Goal: Complete application form

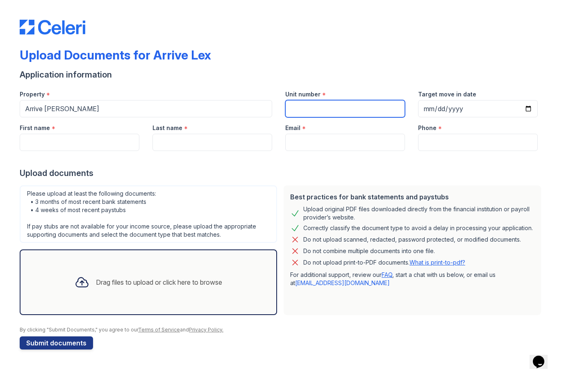
click at [332, 103] on input "Unit number" at bounding box center [345, 108] width 120 height 17
type input "605"
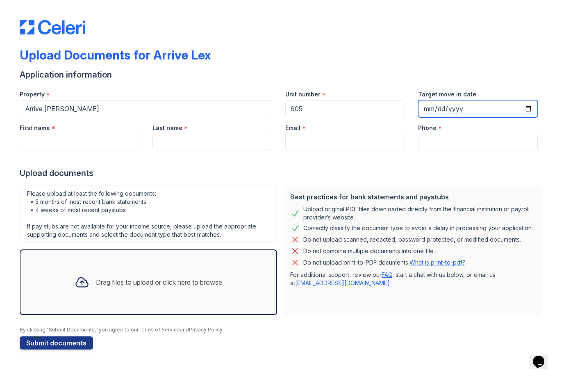
type input "2025-09-12"
click at [361, 151] on div at bounding box center [282, 159] width 525 height 16
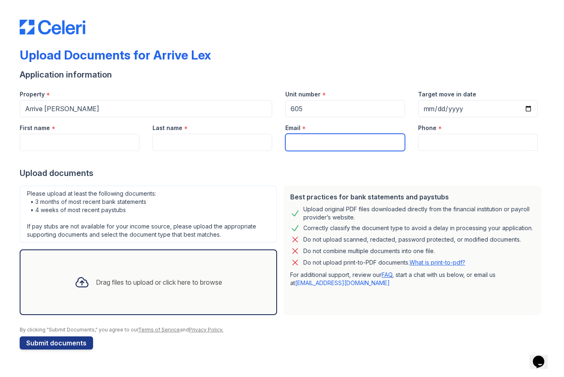
click at [361, 142] on input "Email" at bounding box center [345, 142] width 120 height 17
type input "[PERSON_NAME][EMAIL_ADDRESS][PERSON_NAME][DOMAIN_NAME]"
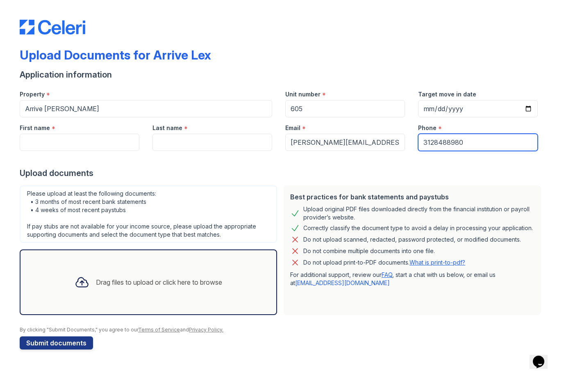
type input "3128488980"
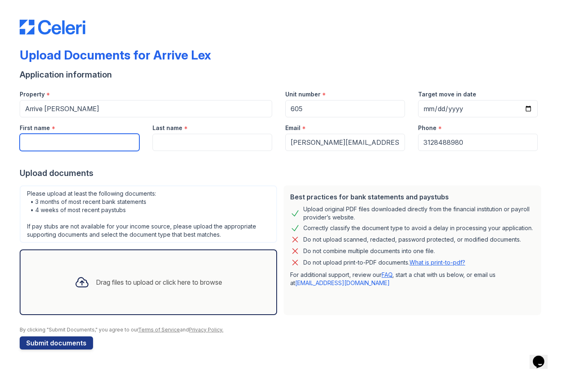
click at [102, 142] on input "First name" at bounding box center [80, 142] width 120 height 17
type input "[PERSON_NAME]"
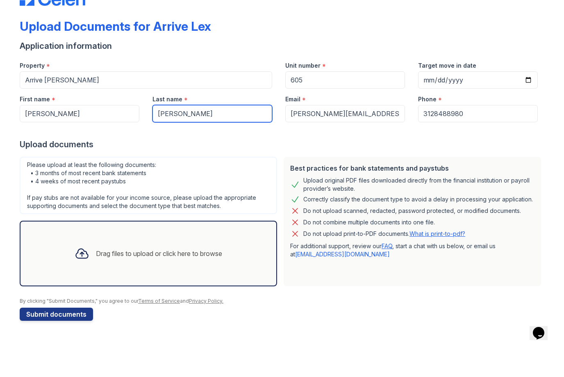
type input "[PERSON_NAME]"
click at [80, 260] on html "Upload Documents for Arrive Lex Application information Property * Arrive Lex U…" at bounding box center [282, 188] width 564 height 377
click at [80, 272] on div at bounding box center [81, 282] width 21 height 21
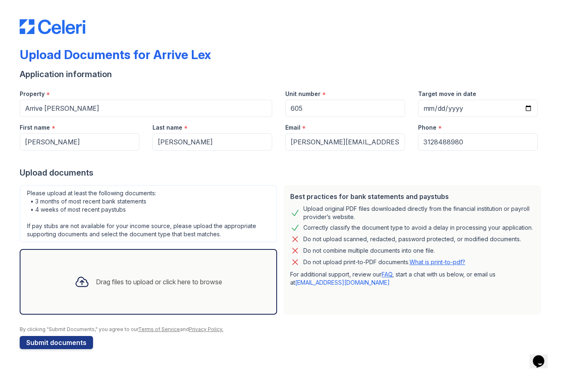
click at [174, 278] on div "Drag files to upload or click here to browse" at bounding box center [159, 282] width 126 height 10
click at [150, 281] on div "Drag files to upload or click here to browse" at bounding box center [159, 282] width 126 height 10
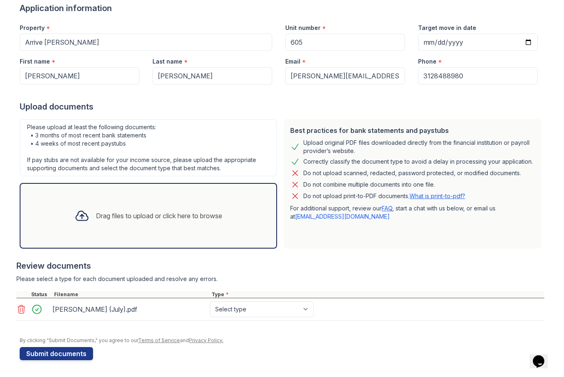
scroll to position [66, 0]
click at [232, 310] on select "Select type Paystub Bank Statement Offer Letter Tax Documents Benefit Award Let…" at bounding box center [262, 310] width 104 height 16
select select "bank_statement"
click at [68, 357] on button "Submit documents" at bounding box center [56, 353] width 73 height 13
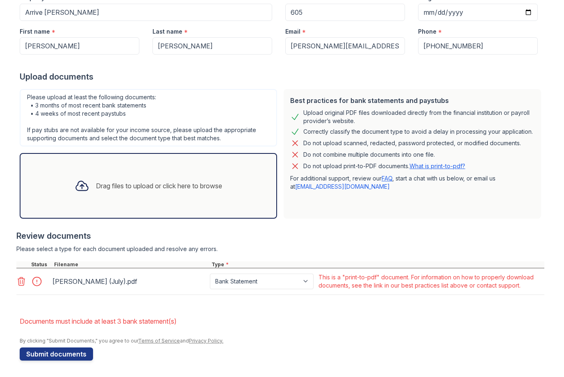
scroll to position [129, 0]
click at [23, 286] on icon at bounding box center [21, 281] width 10 height 10
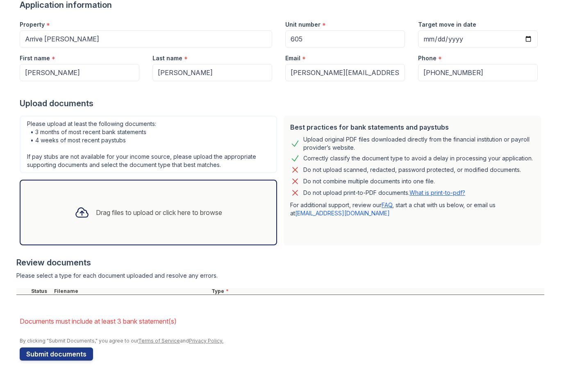
scroll to position [93, 0]
click at [84, 216] on icon at bounding box center [82, 212] width 15 height 15
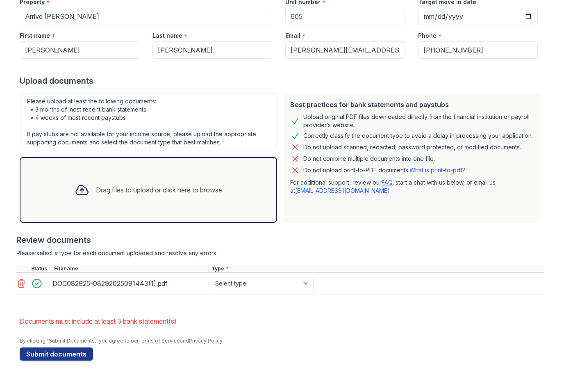
scroll to position [115, 0]
click at [241, 284] on select "Select type Paystub Bank Statement Offer Letter Tax Documents Benefit Award Let…" at bounding box center [262, 284] width 104 height 16
select select "bank_statement"
click at [53, 360] on button "Submit documents" at bounding box center [56, 353] width 73 height 13
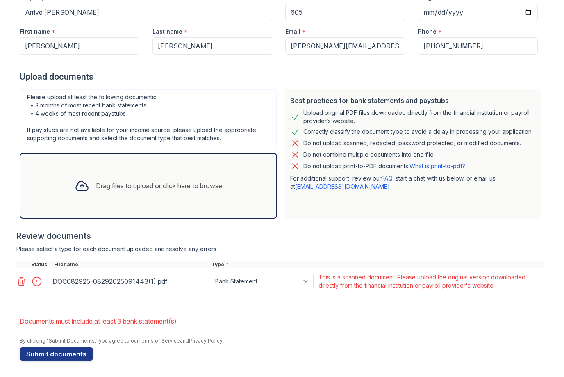
scroll to position [119, 0]
click at [22, 282] on icon at bounding box center [21, 281] width 10 height 10
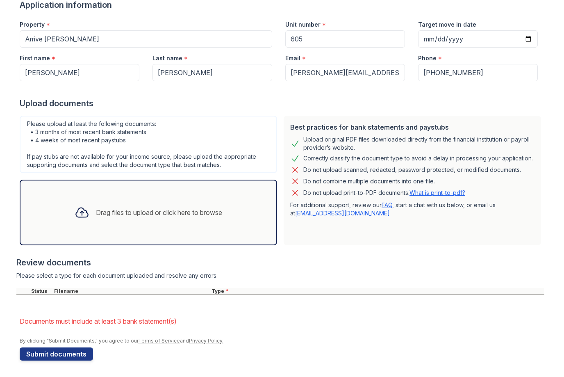
click at [82, 215] on icon at bounding box center [82, 212] width 15 height 15
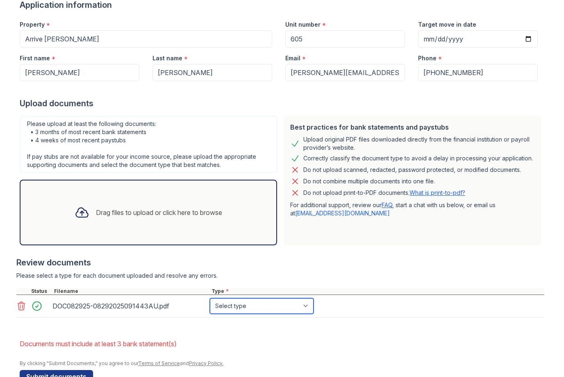
click at [261, 307] on select "Select type Paystub Bank Statement Offer Letter Tax Documents Benefit Award Let…" at bounding box center [262, 306] width 104 height 16
select select "bank_statement"
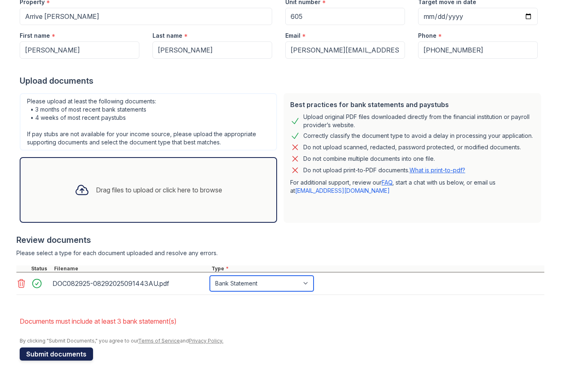
scroll to position [115, 0]
click at [43, 352] on button "Submit documents" at bounding box center [56, 353] width 73 height 13
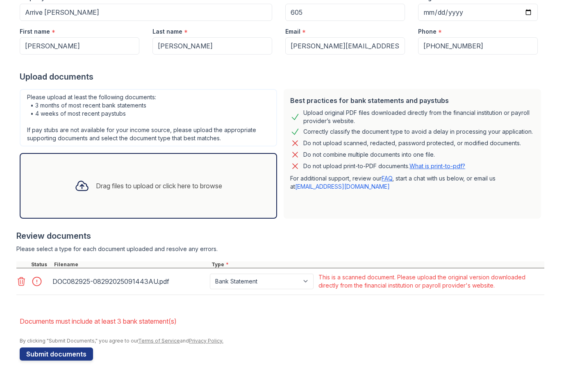
scroll to position [119, 0]
click at [20, 284] on icon at bounding box center [21, 281] width 7 height 8
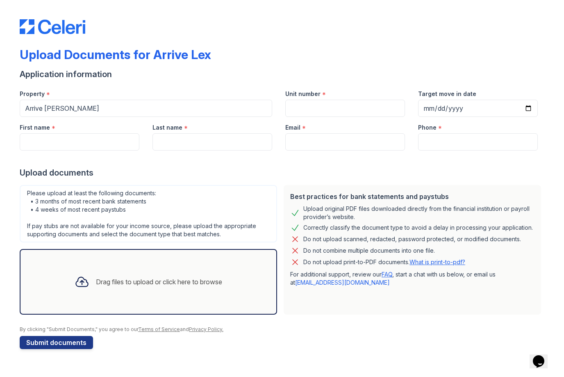
click at [140, 279] on div "Drag files to upload or click here to browse" at bounding box center [159, 282] width 126 height 10
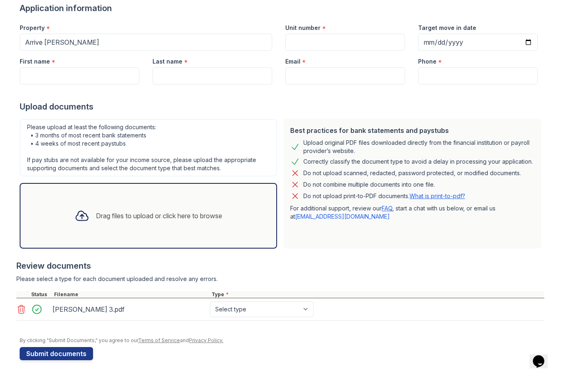
scroll to position [66, 0]
click at [229, 306] on select "Select type Paystub Bank Statement Offer Letter Tax Documents Benefit Award Let…" at bounding box center [262, 310] width 104 height 16
select select "bank_statement"
click at [78, 356] on button "Submit documents" at bounding box center [56, 353] width 73 height 13
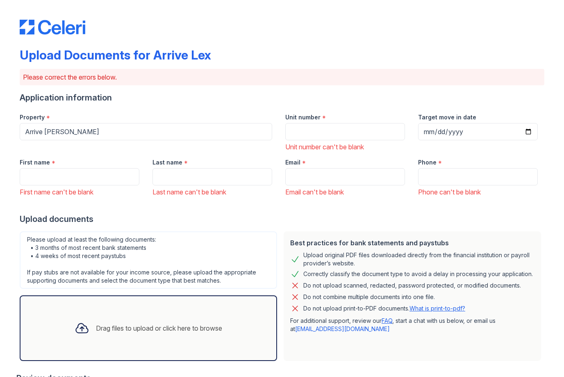
scroll to position [0, 0]
click at [136, 342] on div "Drag files to upload or click here to browse" at bounding box center [149, 328] width 258 height 66
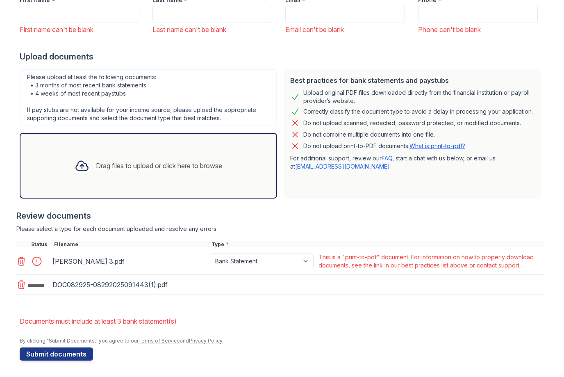
scroll to position [163, 0]
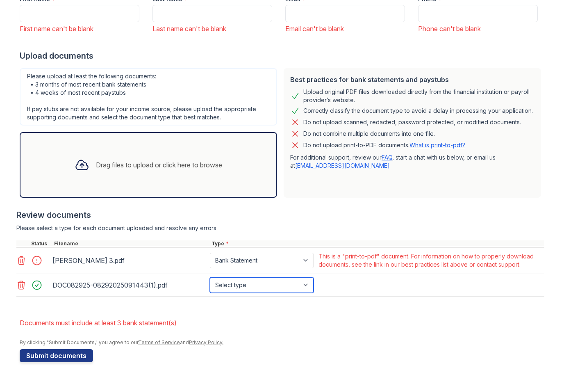
click at [236, 288] on select "Select type Paystub Bank Statement Offer Letter Tax Documents Benefit Award Let…" at bounding box center [262, 285] width 104 height 16
select select "paystub"
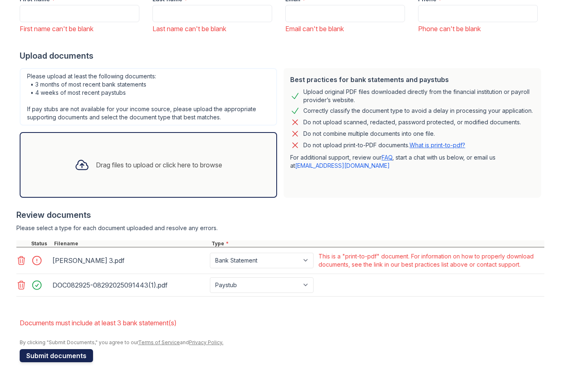
click at [68, 358] on button "Submit documents" at bounding box center [56, 355] width 73 height 13
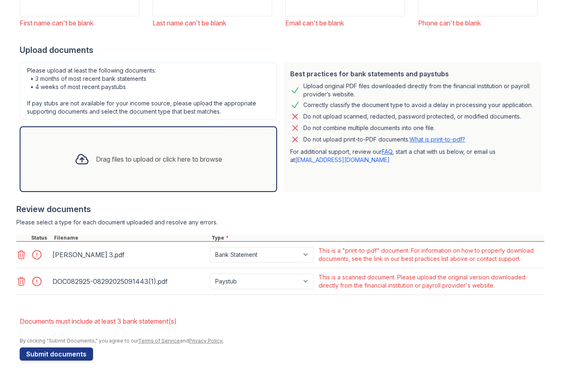
scroll to position [169, 0]
click at [247, 279] on select "Paystub Bank Statement Offer Letter Tax Documents Benefit Award Letter Investme…" at bounding box center [262, 282] width 104 height 16
select select "bank_statement"
click at [60, 357] on button "Submit documents" at bounding box center [56, 353] width 73 height 13
click at [22, 285] on icon at bounding box center [21, 281] width 10 height 10
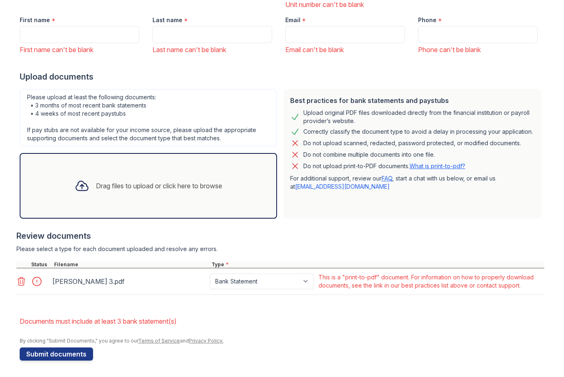
click at [23, 285] on icon at bounding box center [21, 281] width 7 height 8
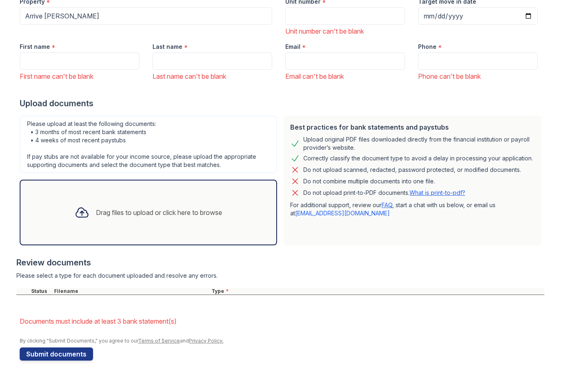
scroll to position [116, 0]
click at [84, 213] on icon at bounding box center [82, 212] width 12 height 9
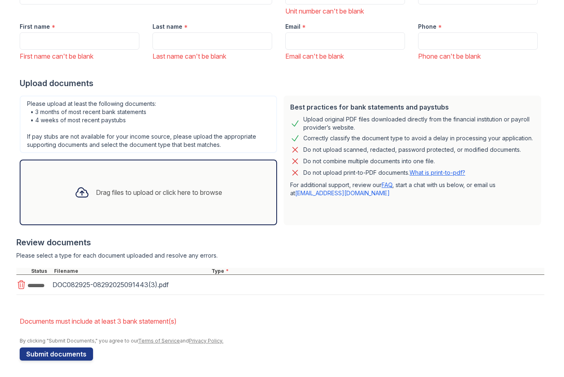
scroll to position [137, 0]
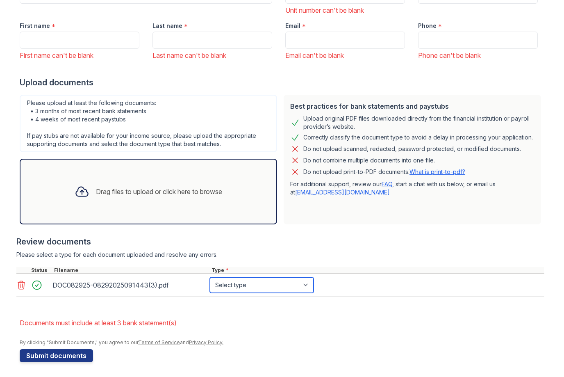
click at [229, 284] on select "Select type Paystub Bank Statement Offer Letter Tax Documents Benefit Award Let…" at bounding box center [262, 285] width 104 height 16
select select "bank_statement"
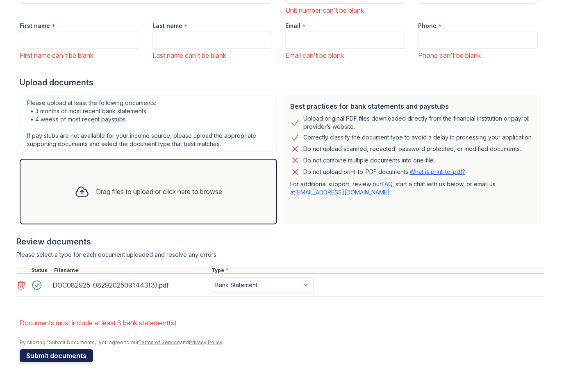
click at [73, 357] on button "Submit documents" at bounding box center [56, 355] width 73 height 13
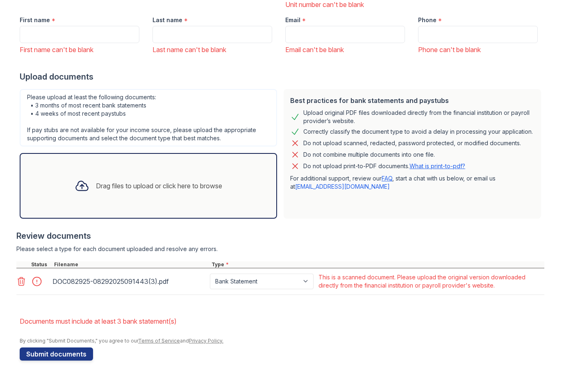
scroll to position [142, 0]
click at [18, 282] on icon at bounding box center [21, 281] width 7 height 8
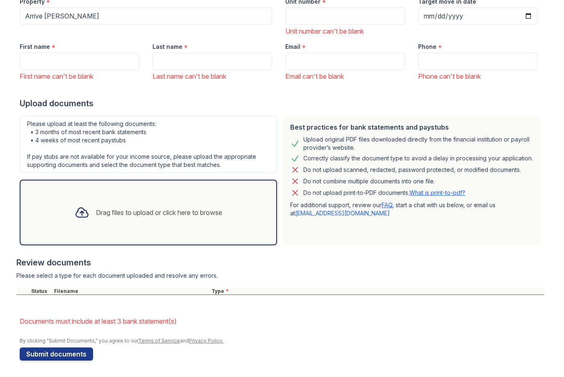
click at [79, 217] on icon at bounding box center [82, 212] width 12 height 9
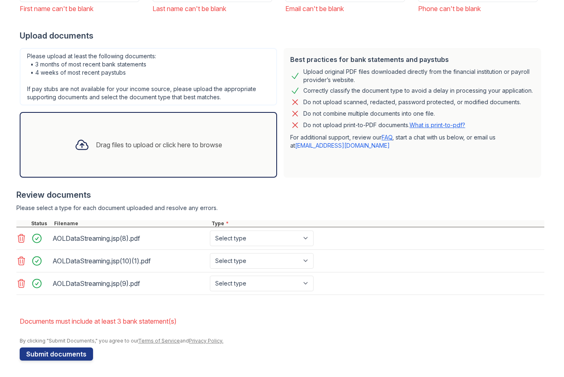
scroll to position [183, 0]
click at [243, 238] on select "Select type Paystub Bank Statement Offer Letter Tax Documents Benefit Award Let…" at bounding box center [262, 239] width 104 height 16
select select "paystub"
click at [247, 264] on select "Select type Paystub Bank Statement Offer Letter Tax Documents Benefit Award Let…" at bounding box center [262, 261] width 104 height 16
select select "paystub"
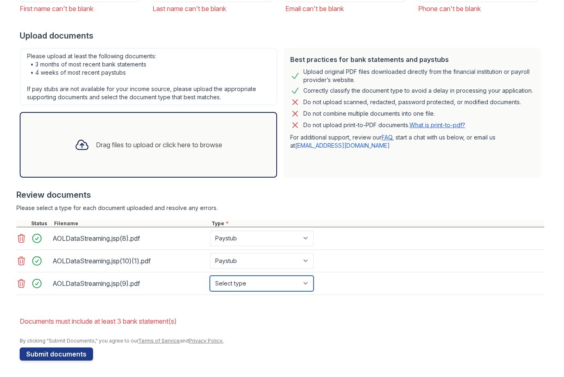
click at [247, 278] on select "Select type Paystub Bank Statement Offer Letter Tax Documents Benefit Award Let…" at bounding box center [262, 284] width 104 height 16
select select "paystub"
click at [64, 360] on button "Submit documents" at bounding box center [56, 353] width 73 height 13
click at [129, 152] on div "Drag files to upload or click here to browse" at bounding box center [148, 145] width 161 height 28
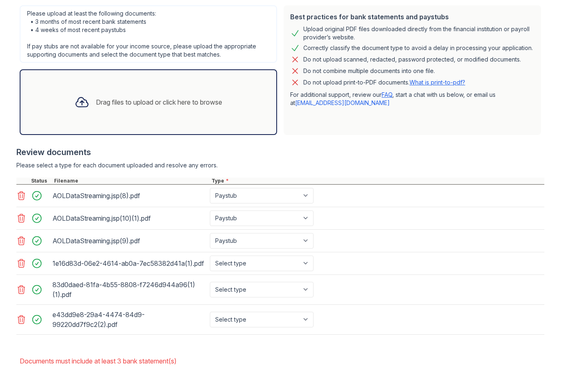
scroll to position [251, 0]
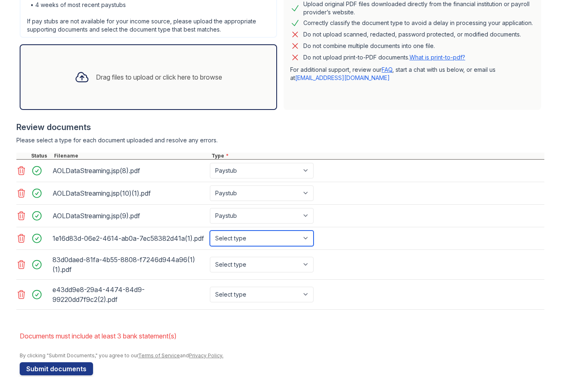
click at [272, 239] on select "Select type Paystub Bank Statement Offer Letter Tax Documents Benefit Award Let…" at bounding box center [262, 239] width 104 height 16
select select "paystub"
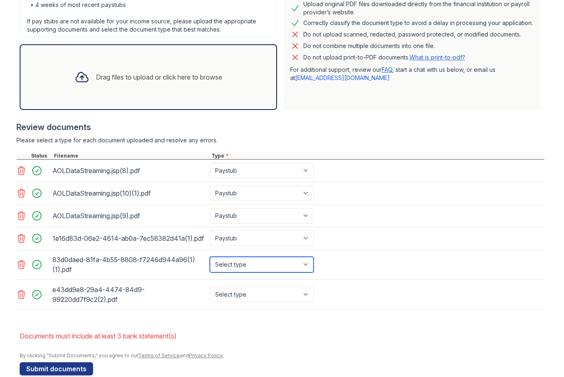
click at [242, 270] on select "Select type Paystub Bank Statement Offer Letter Tax Documents Benefit Award Let…" at bounding box center [262, 265] width 104 height 16
select select "paystub"
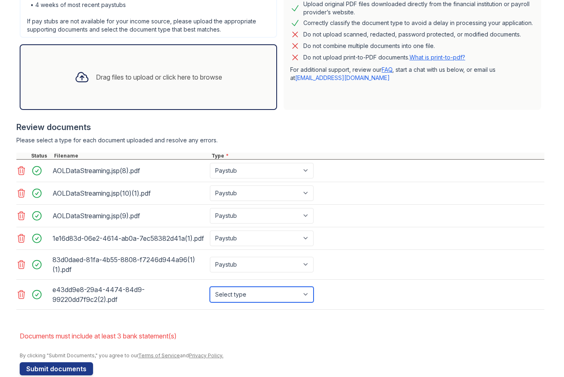
click at [228, 297] on select "Select type Paystub Bank Statement Offer Letter Tax Documents Benefit Award Let…" at bounding box center [262, 295] width 104 height 16
select select "paystub"
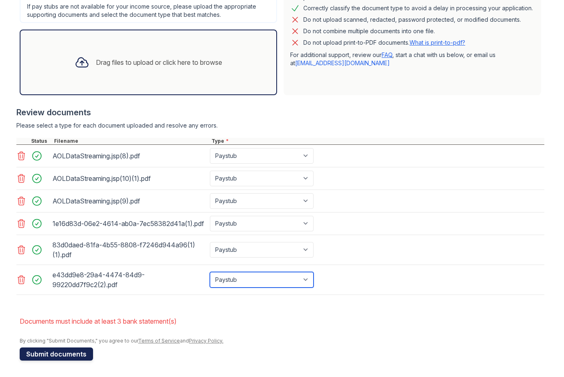
scroll to position [266, 0]
click at [48, 354] on button "Submit documents" at bounding box center [56, 353] width 73 height 13
click at [64, 354] on button "Submit documents" at bounding box center [56, 353] width 73 height 13
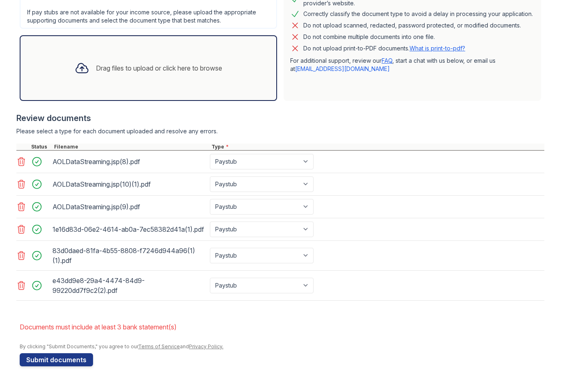
scroll to position [256, 0]
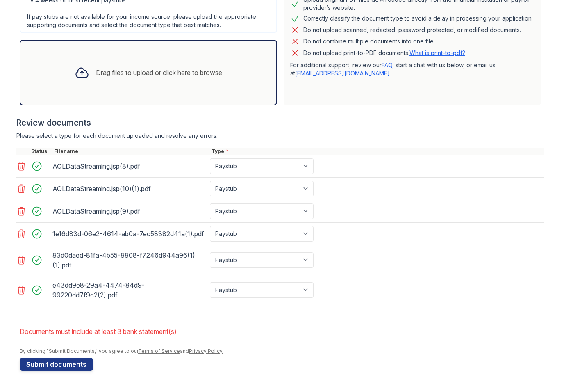
click at [87, 84] on div "Drag files to upload or click here to browse" at bounding box center [148, 73] width 161 height 28
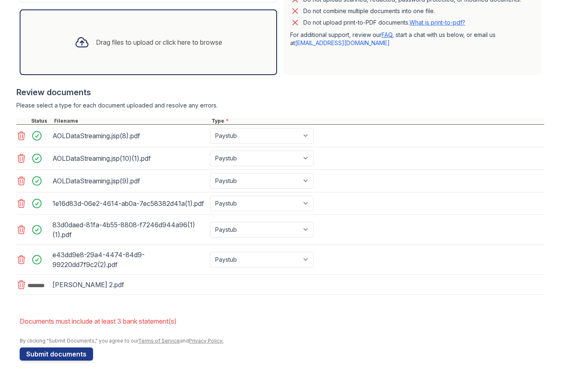
scroll to position [286, 0]
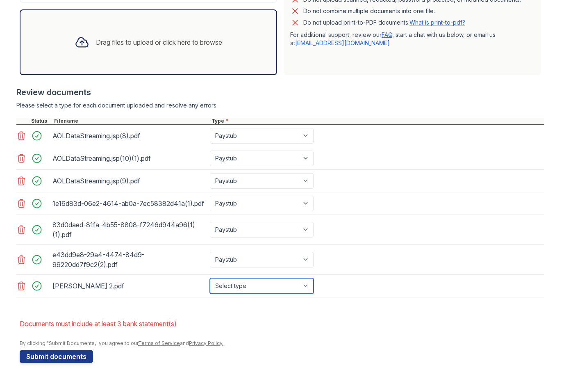
click at [239, 286] on select "Select type Paystub Bank Statement Offer Letter Tax Documents Benefit Award Let…" at bounding box center [262, 286] width 104 height 16
select select "bank_statement"
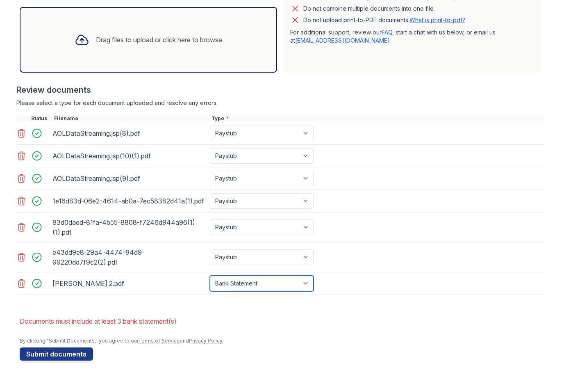
scroll to position [288, 0]
click at [130, 283] on html "Upload Documents for Arrive Lex Please correct the errors below. Application in…" at bounding box center [282, 188] width 564 height 377
click at [130, 283] on div "[PERSON_NAME] 2.pdf" at bounding box center [130, 283] width 154 height 13
click at [18, 283] on icon at bounding box center [21, 284] width 10 height 10
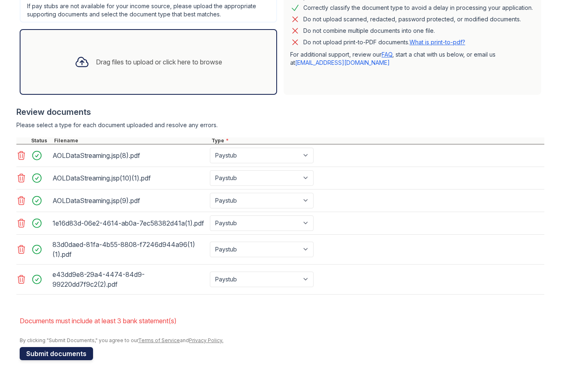
scroll to position [266, 0]
click at [156, 68] on div "Drag files to upload or click here to browse" at bounding box center [148, 62] width 161 height 28
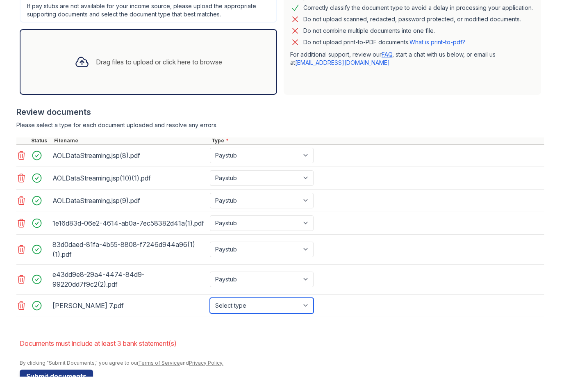
click at [237, 309] on select "Select type Paystub Bank Statement Offer Letter Tax Documents Benefit Award Let…" at bounding box center [262, 306] width 104 height 16
select select "bank_statement"
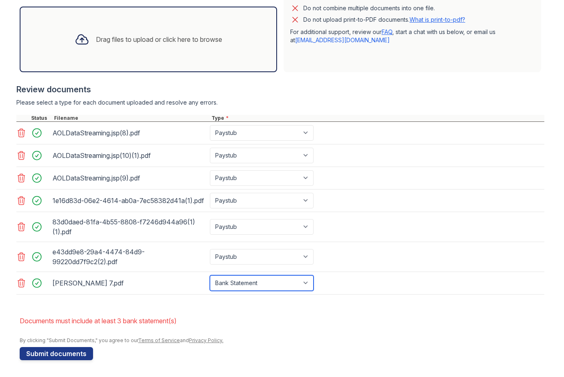
scroll to position [288, 0]
click at [146, 40] on div "Drag files to upload or click here to browse" at bounding box center [159, 40] width 126 height 10
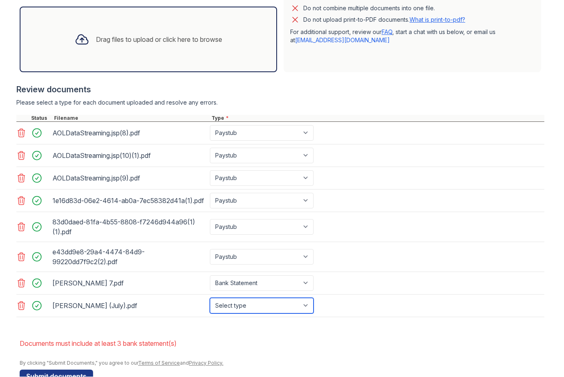
click at [243, 305] on select "Select type Paystub Bank Statement Offer Letter Tax Documents Benefit Award Let…" at bounding box center [262, 306] width 104 height 16
select select "bank_statement"
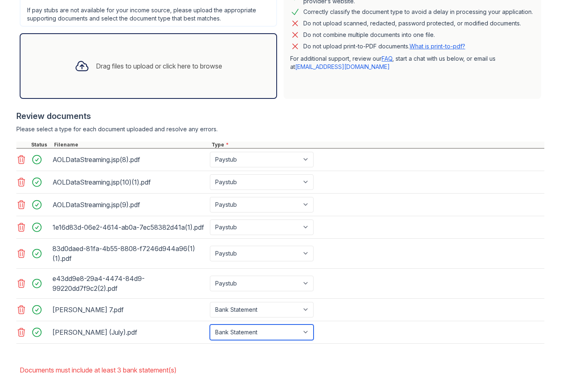
scroll to position [256, 0]
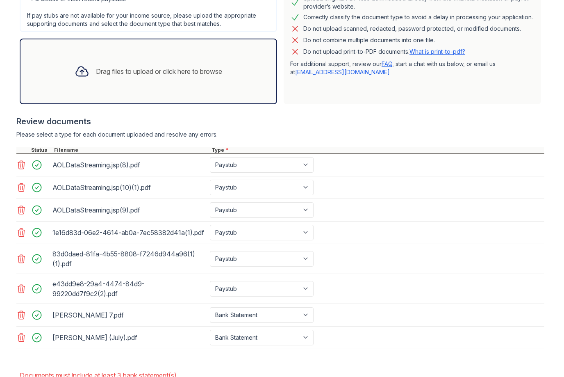
click at [142, 64] on div "Drag files to upload or click here to browse" at bounding box center [148, 72] width 161 height 28
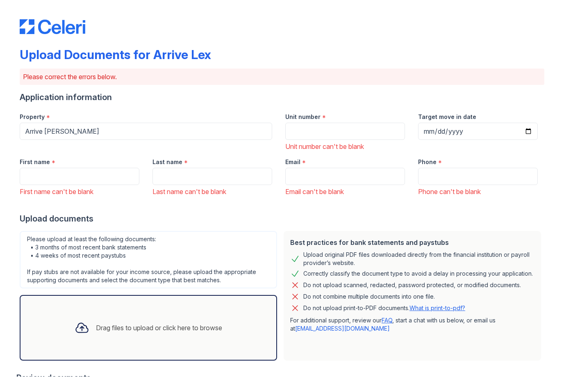
scroll to position [0, 0]
click at [110, 176] on input "First name" at bounding box center [80, 176] width 120 height 17
type input "[PERSON_NAME]"
click at [53, 169] on input "[PERSON_NAME]" at bounding box center [80, 176] width 120 height 17
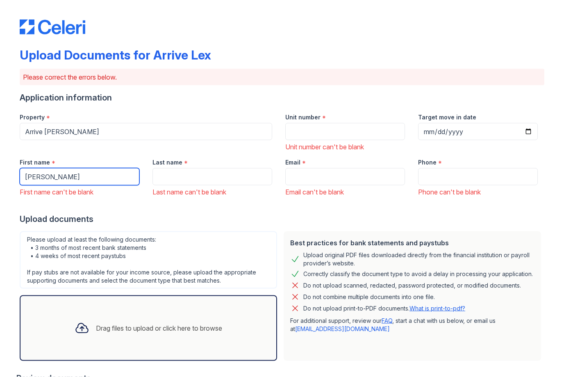
click at [53, 169] on input "[PERSON_NAME]" at bounding box center [80, 176] width 120 height 17
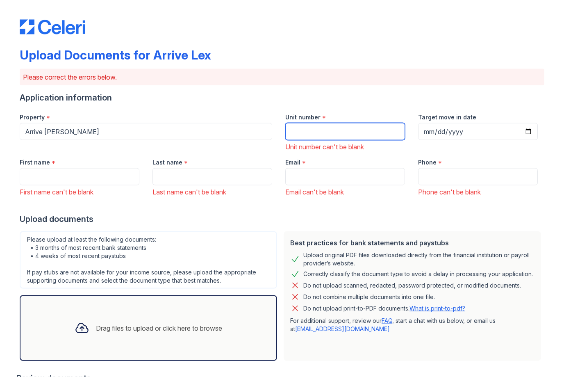
click at [320, 131] on input "Unit number" at bounding box center [345, 131] width 120 height 17
type input "605"
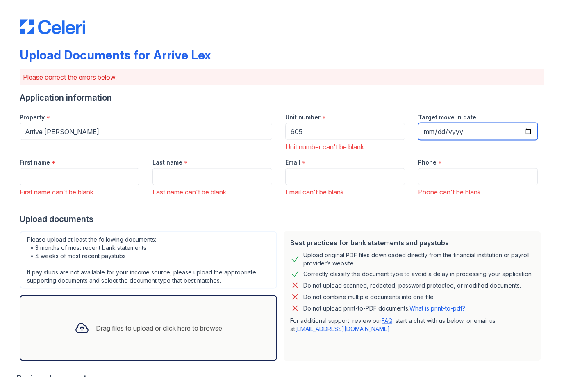
click at [492, 131] on input "[DATE]" at bounding box center [478, 131] width 120 height 17
type input "[DATE]"
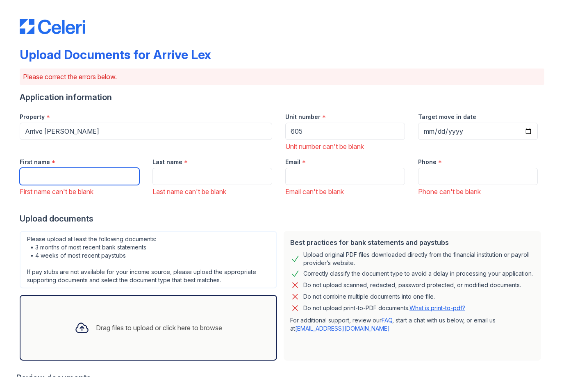
click at [65, 176] on input "First name" at bounding box center [80, 176] width 120 height 17
type input "[PERSON_NAME]"
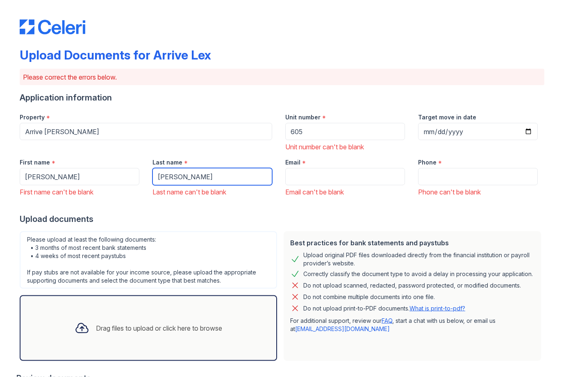
type input "[PERSON_NAME]"
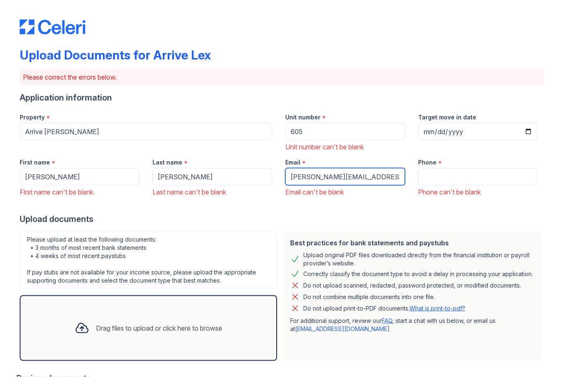
type input "[PERSON_NAME][EMAIL_ADDRESS][PERSON_NAME][DOMAIN_NAME]"
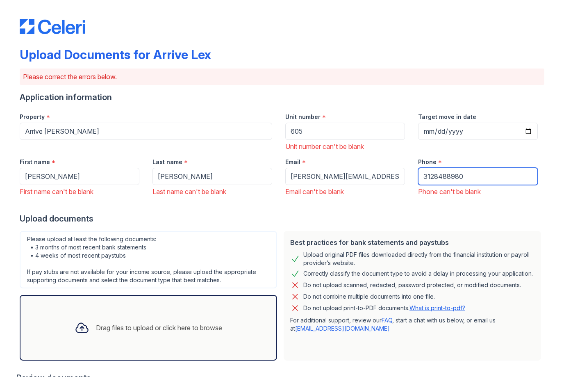
click at [438, 176] on input "3128488980" at bounding box center [478, 176] width 120 height 17
click at [436, 176] on input "3128488980" at bounding box center [478, 176] width 120 height 17
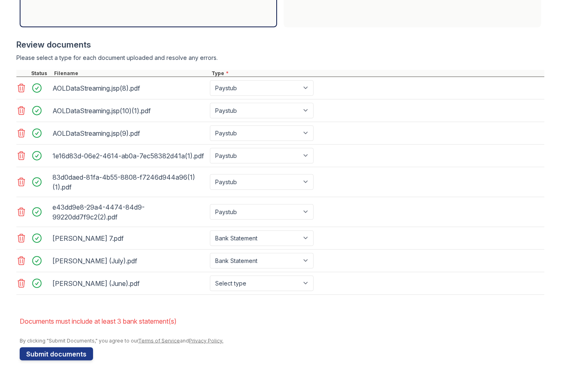
scroll to position [333, 0]
type input "[PHONE_NUMBER]"
click at [46, 359] on button "Submit documents" at bounding box center [56, 353] width 73 height 13
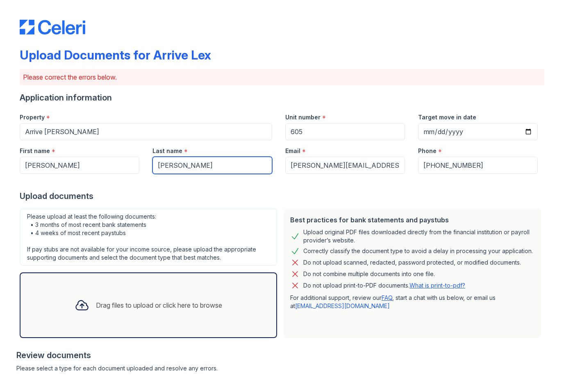
click at [201, 165] on input "[PERSON_NAME]" at bounding box center [213, 165] width 120 height 17
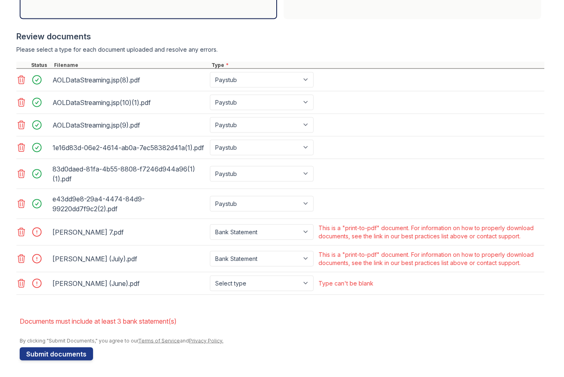
scroll to position [319, 0]
click at [276, 231] on select "Paystub Bank Statement Offer Letter Tax Documents Benefit Award Letter Investme…" at bounding box center [262, 232] width 104 height 16
select select "benefit_award_letter"
click at [21, 233] on icon at bounding box center [21, 232] width 7 height 8
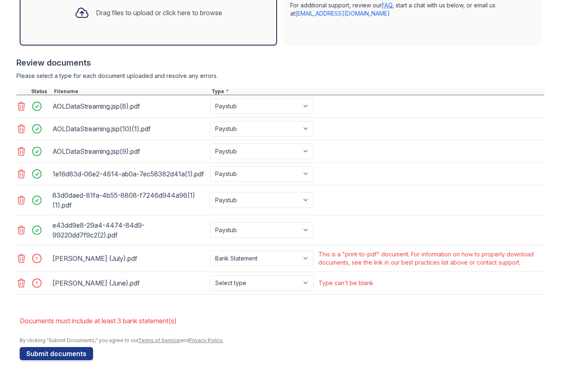
click at [22, 259] on icon at bounding box center [21, 259] width 7 height 8
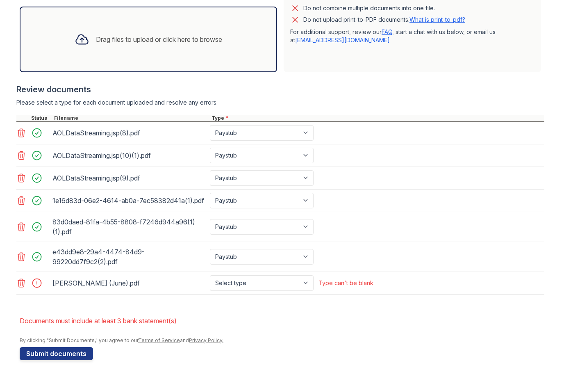
click at [20, 285] on icon at bounding box center [21, 284] width 10 height 10
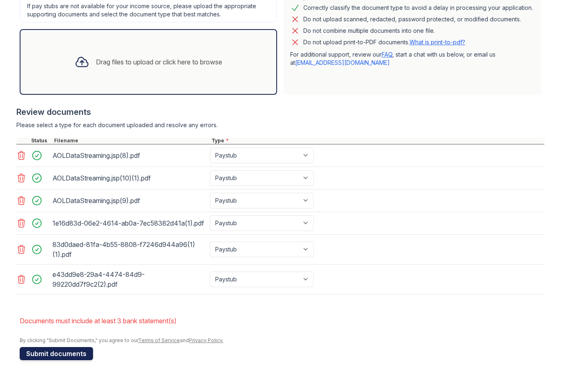
click at [73, 354] on button "Submit documents" at bounding box center [56, 353] width 73 height 13
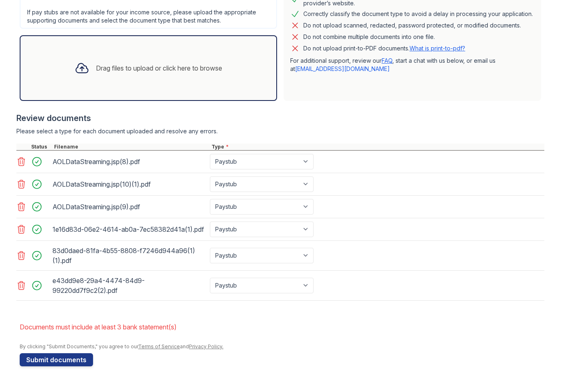
scroll to position [232, 0]
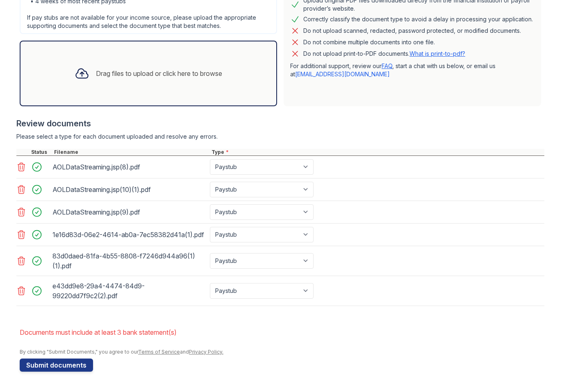
click at [120, 74] on div "Drag files to upload or click here to browse" at bounding box center [159, 73] width 126 height 10
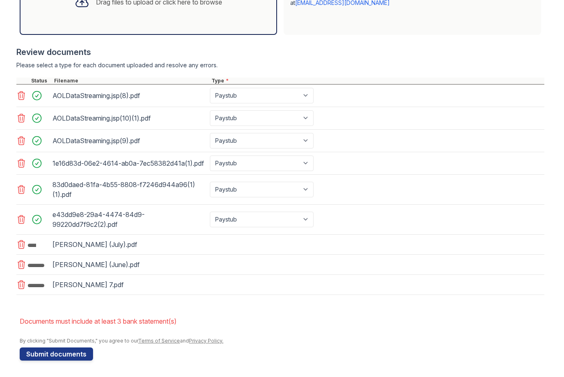
scroll to position [304, 0]
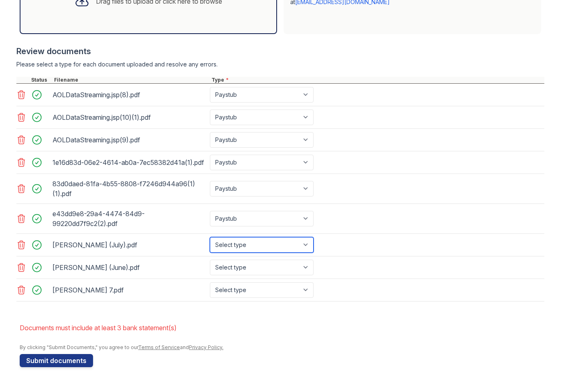
click at [263, 249] on select "Select type Paystub Bank Statement Offer Letter Tax Documents Benefit Award Let…" at bounding box center [262, 245] width 104 height 16
select select "bank_statement"
click at [242, 266] on select "Select type Paystub Bank Statement Offer Letter Tax Documents Benefit Award Let…" at bounding box center [262, 268] width 104 height 16
select select "bank_statement"
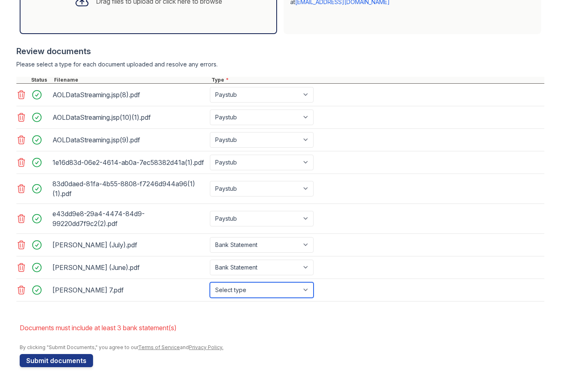
click at [235, 288] on select "Select type Paystub Bank Statement Offer Letter Tax Documents Benefit Award Let…" at bounding box center [262, 290] width 104 height 16
select select "bank_statement"
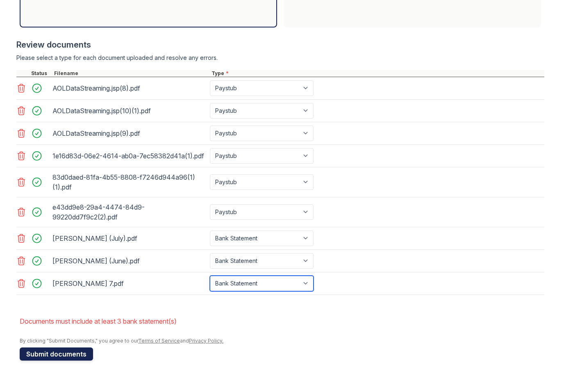
scroll to position [310, 0]
click at [62, 359] on button "Submit documents" at bounding box center [56, 353] width 73 height 13
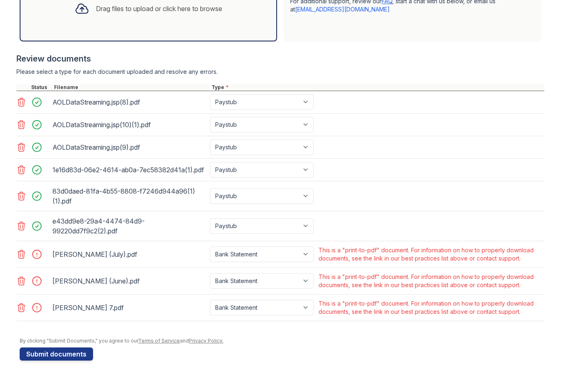
scroll to position [297, 0]
click at [228, 258] on select "Paystub Bank Statement Offer Letter Tax Documents Benefit Award Letter Investme…" at bounding box center [262, 255] width 104 height 16
click at [243, 259] on select "Paystub Bank Statement Offer Letter Tax Documents Benefit Award Letter Investme…" at bounding box center [262, 255] width 104 height 16
click at [249, 248] on select "Paystub Bank Statement Offer Letter Tax Documents Benefit Award Letter Investme…" at bounding box center [262, 255] width 104 height 16
select select "bank_statement"
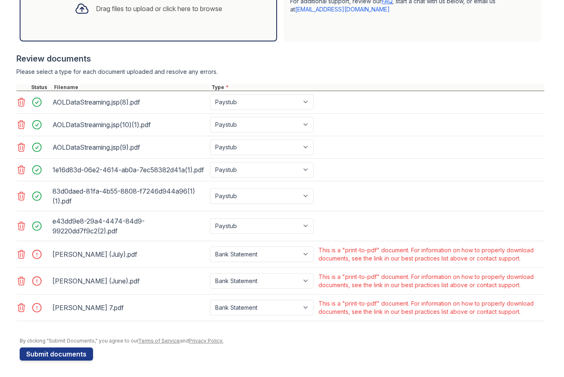
click at [251, 110] on div "AOLDataStreaming.jsp(8).pdf Paystub Bank Statement Offer Letter Tax Documents B…" at bounding box center [280, 102] width 528 height 23
click at [25, 257] on icon at bounding box center [21, 254] width 10 height 10
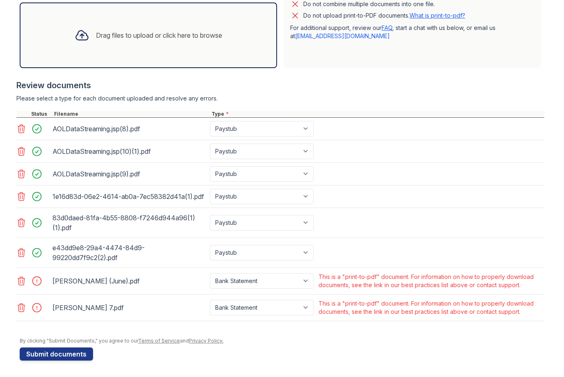
scroll to position [270, 0]
click at [21, 285] on icon at bounding box center [21, 281] width 10 height 10
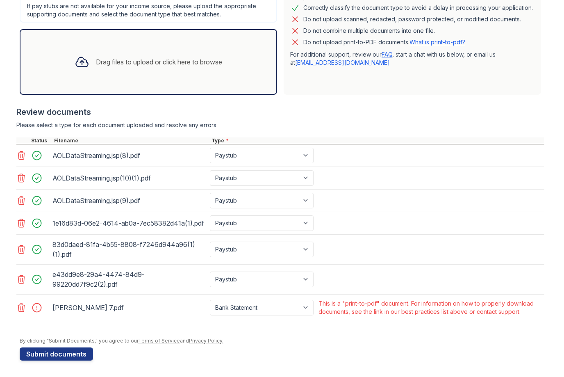
scroll to position [243, 0]
click at [22, 311] on icon at bounding box center [21, 308] width 7 height 8
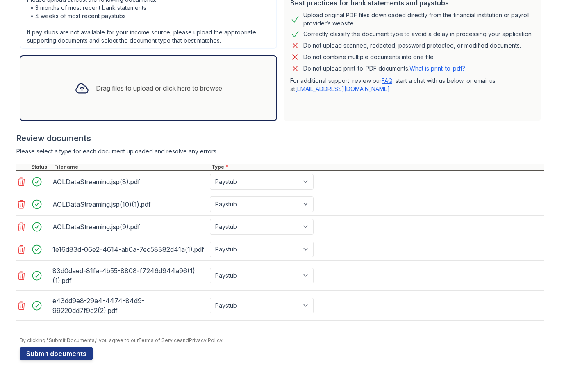
click at [162, 94] on div "Drag files to upload or click here to browse" at bounding box center [148, 89] width 161 height 28
click at [127, 103] on div "Drag files to upload or click here to browse" at bounding box center [149, 89] width 258 height 66
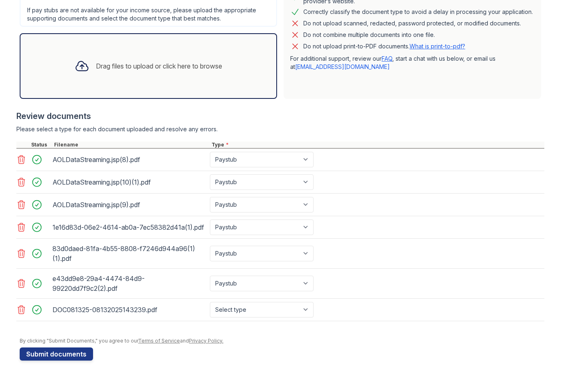
scroll to position [239, 0]
click at [248, 308] on select "Select type Paystub Bank Statement Offer Letter Tax Documents Benefit Award Let…" at bounding box center [262, 310] width 104 height 16
click at [0, 0] on html "Upload Documents for Arrive Lex Please correct the errors below. Application in…" at bounding box center [282, 188] width 564 height 377
click at [248, 308] on select "Select type Paystub Bank Statement Offer Letter Tax Documents Benefit Award Let…" at bounding box center [262, 310] width 104 height 16
select select "bank_statement"
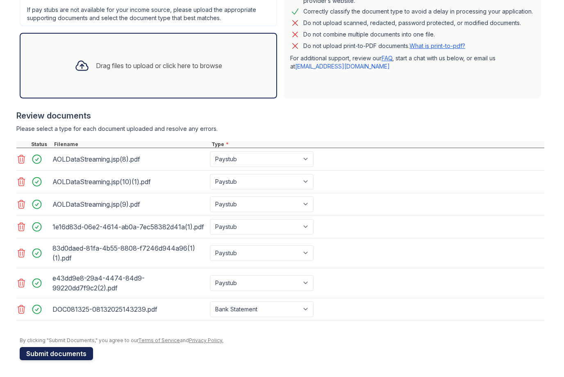
click at [68, 355] on button "Submit documents" at bounding box center [56, 353] width 73 height 13
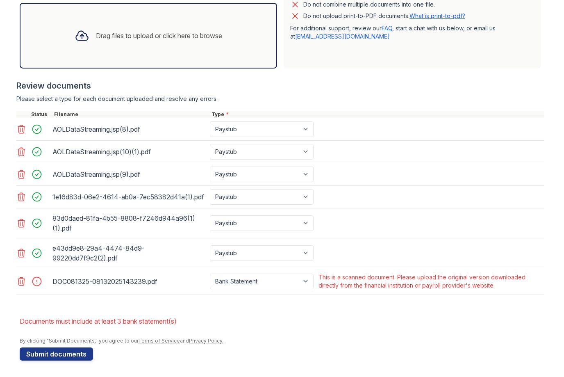
scroll to position [269, 0]
click at [25, 283] on icon at bounding box center [21, 281] width 10 height 10
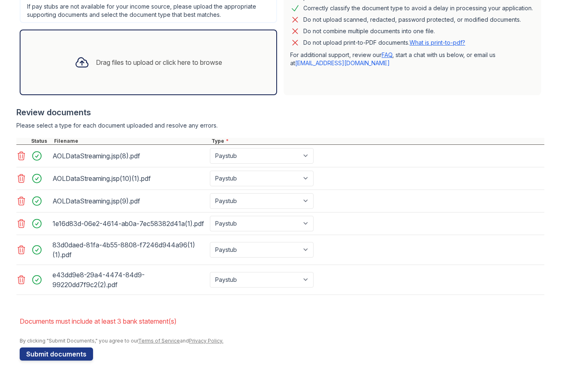
click at [119, 68] on div "Drag files to upload or click here to browse" at bounding box center [148, 62] width 161 height 28
click at [167, 77] on div "Drag files to upload or click here to browse" at bounding box center [149, 63] width 258 height 66
click at [168, 69] on div "Drag files to upload or click here to browse" at bounding box center [148, 62] width 161 height 28
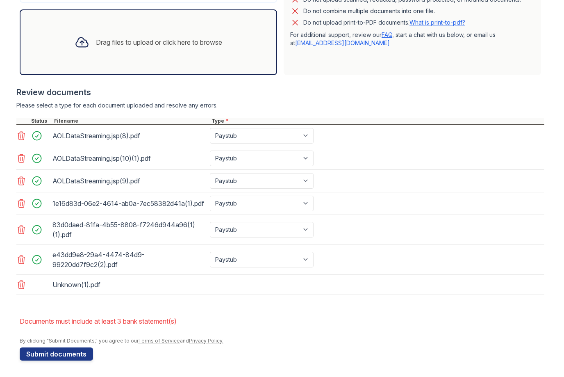
scroll to position [263, 0]
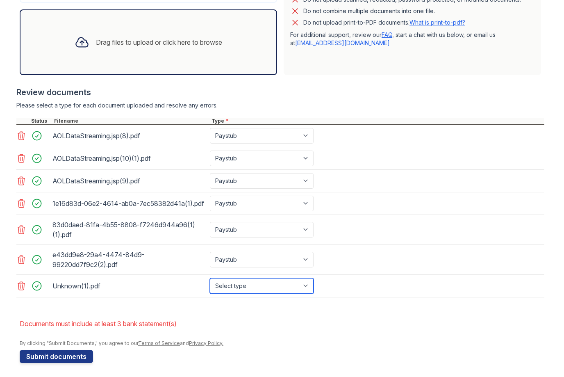
click at [242, 287] on select "Select type Paystub Bank Statement Offer Letter Tax Documents Benefit Award Let…" at bounding box center [262, 286] width 104 height 16
select select "bank_statement"
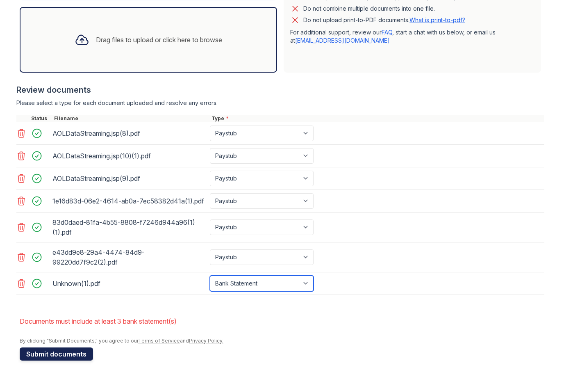
scroll to position [265, 0]
click at [76, 356] on button "Submit documents" at bounding box center [56, 353] width 73 height 13
click at [19, 288] on icon at bounding box center [21, 284] width 10 height 10
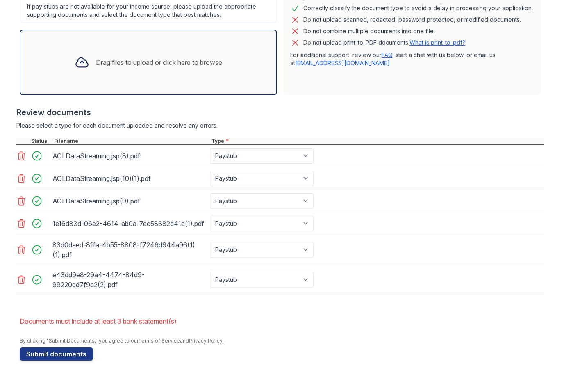
click at [19, 288] on div at bounding box center [33, 279] width 34 height 23
click at [140, 77] on div "Drag files to upload or click here to browse" at bounding box center [149, 63] width 258 height 66
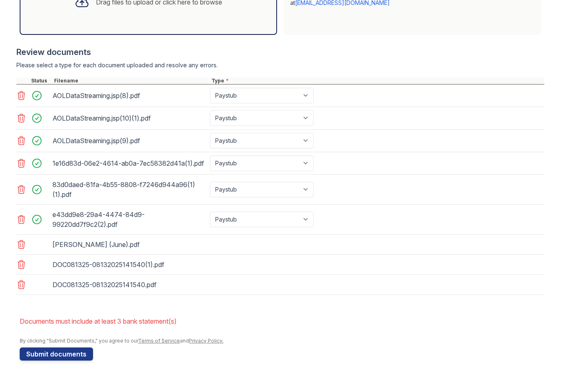
scroll to position [303, 0]
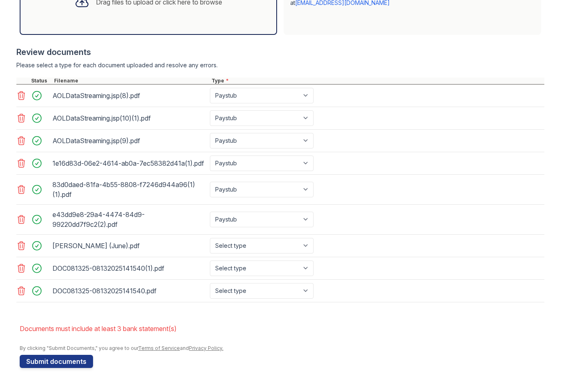
click at [22, 294] on html "Upload Documents for Arrive Lex Please correct the errors below. Application in…" at bounding box center [282, 188] width 564 height 377
click at [22, 294] on icon at bounding box center [21, 291] width 10 height 10
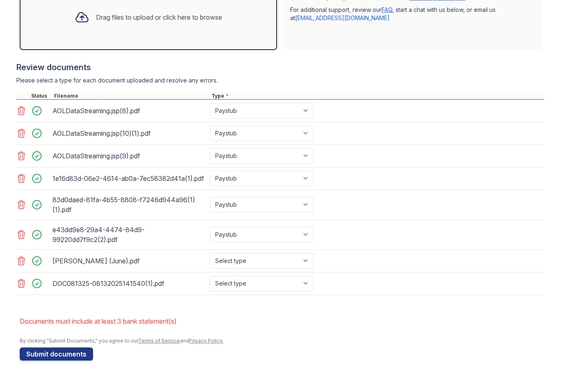
scroll to position [288, 0]
click at [169, 20] on div "Drag files to upload or click here to browse" at bounding box center [159, 17] width 126 height 10
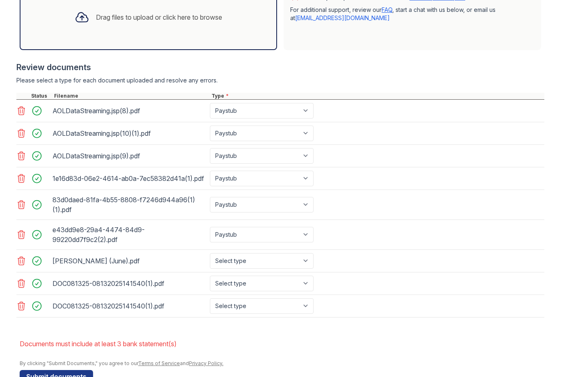
click at [19, 309] on icon at bounding box center [21, 306] width 10 height 10
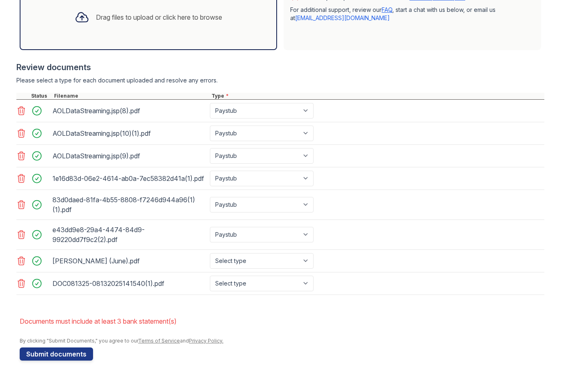
click at [162, 19] on div "Drag files to upload or click here to browse" at bounding box center [159, 17] width 126 height 10
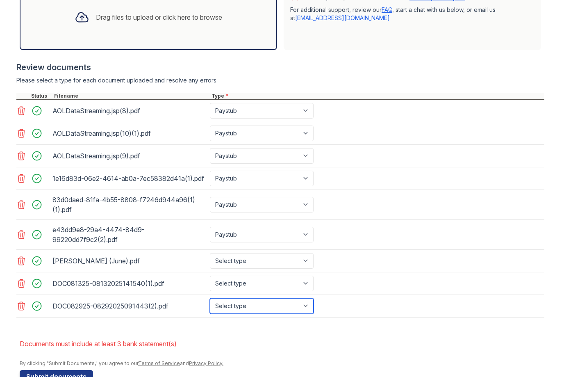
click at [261, 301] on select "Select type Paystub Bank Statement Offer Letter Tax Documents Benefit Award Let…" at bounding box center [262, 306] width 104 height 16
select select "bank_statement"
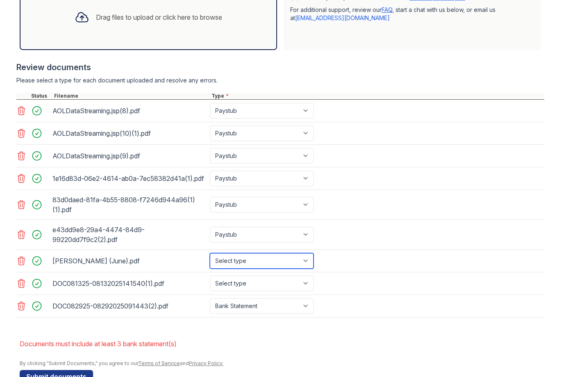
click at [251, 258] on select "Select type Paystub Bank Statement Offer Letter Tax Documents Benefit Award Let…" at bounding box center [262, 261] width 104 height 16
select select "bank_statement"
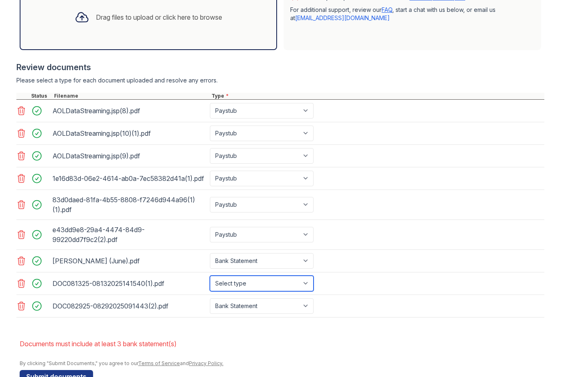
click at [253, 284] on select "Select type Paystub Bank Statement Offer Letter Tax Documents Benefit Award Let…" at bounding box center [262, 284] width 104 height 16
select select "bank_statement"
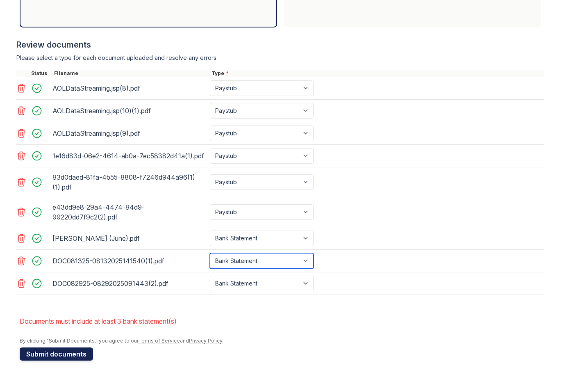
scroll to position [310, 0]
click at [75, 355] on button "Submit documents" at bounding box center [56, 353] width 73 height 13
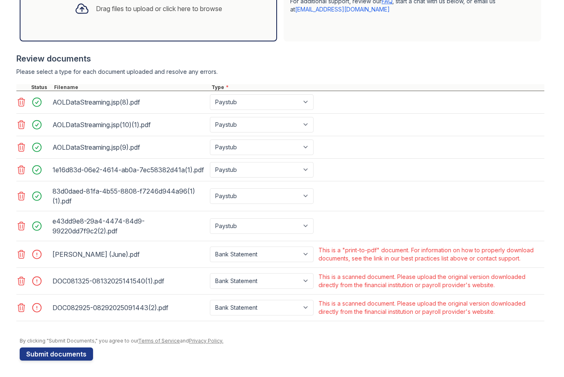
scroll to position [297, 0]
click at [24, 256] on icon at bounding box center [21, 254] width 7 height 8
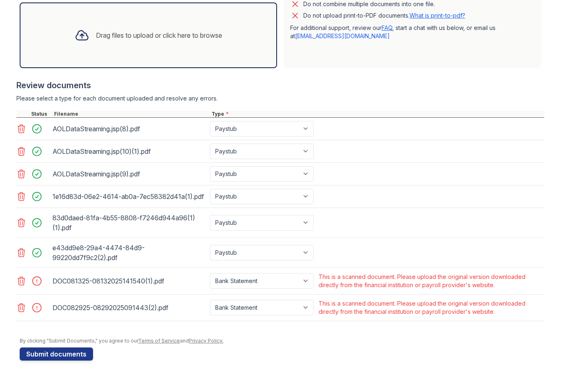
click at [23, 286] on div at bounding box center [21, 280] width 11 height 11
click at [21, 280] on icon at bounding box center [21, 281] width 10 height 10
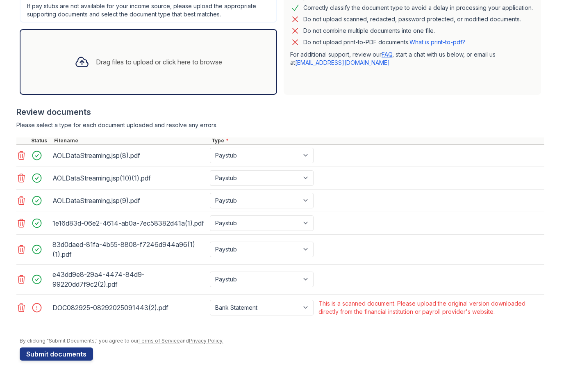
scroll to position [243, 0]
click at [21, 309] on icon at bounding box center [21, 308] width 10 height 10
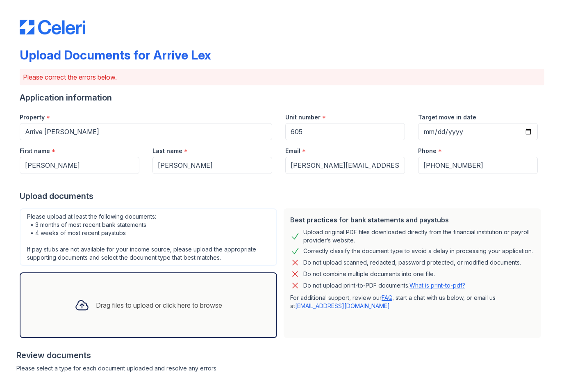
scroll to position [0, 0]
click at [205, 296] on div "Drag files to upload or click here to browse" at bounding box center [148, 305] width 161 height 28
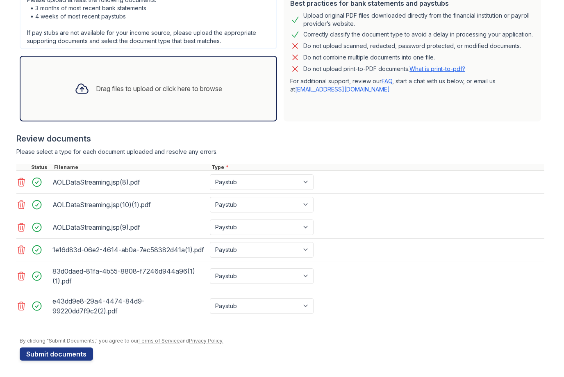
scroll to position [217, 0]
